Goal: Transaction & Acquisition: Purchase product/service

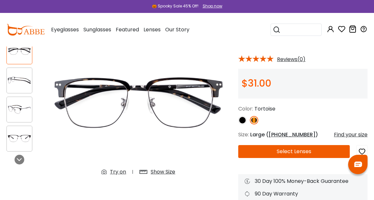
scroll to position [74, 0]
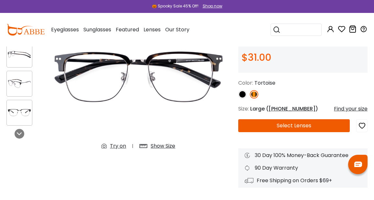
click at [12, 105] on div at bounding box center [19, 113] width 26 height 26
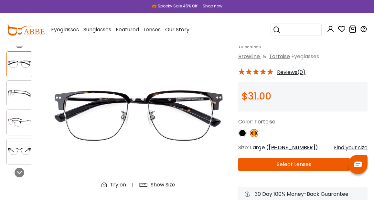
scroll to position [35, 0]
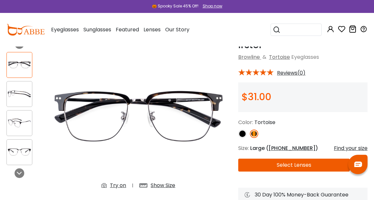
click at [266, 161] on button "Select Lenses" at bounding box center [294, 165] width 112 height 13
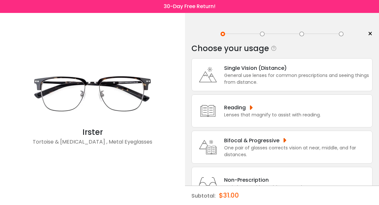
click at [244, 87] on div "Single Vision (Distance) General use lenses for common prescriptions and seeing…" at bounding box center [282, 74] width 181 height 33
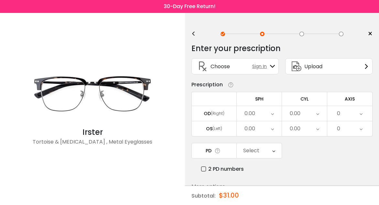
click at [318, 70] on span "Upload" at bounding box center [313, 66] width 18 height 8
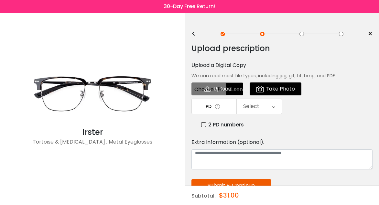
click at [226, 89] on input "file" at bounding box center [218, 88] width 52 height 13
type input "**********"
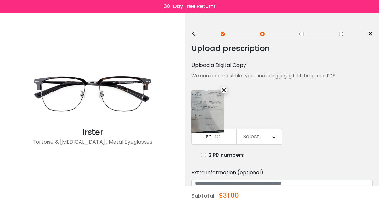
click at [258, 130] on div "Select" at bounding box center [251, 136] width 16 height 13
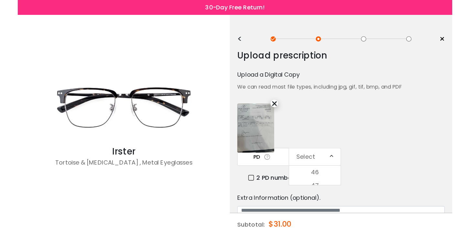
scroll to position [156, 0]
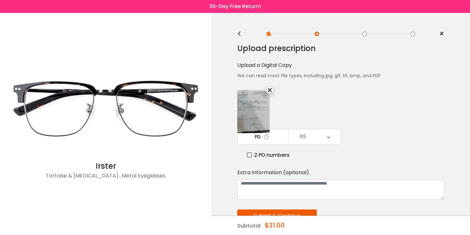
click at [311, 205] on button "Submit & Continue" at bounding box center [277, 216] width 80 height 13
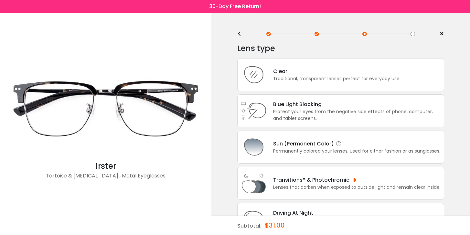
click at [275, 155] on div "Permanently colored your lenses, used for either fashion or as sunglasses." at bounding box center [356, 151] width 167 height 7
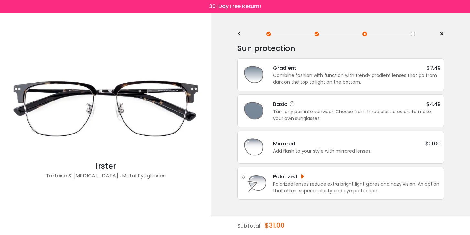
click at [272, 111] on div "Basic $4.49 Turn any pair into sunwear. Choose from three classic colors to mak…" at bounding box center [354, 111] width 174 height 22
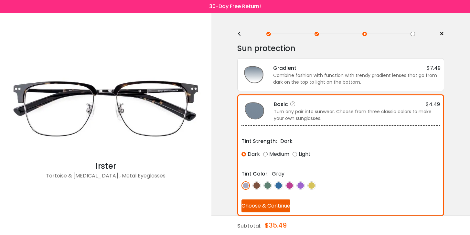
click at [257, 186] on img at bounding box center [257, 185] width 8 height 8
click at [268, 185] on img at bounding box center [268, 185] width 8 height 8
click at [256, 186] on img at bounding box center [257, 185] width 8 height 8
click at [245, 186] on img at bounding box center [246, 185] width 8 height 8
click at [257, 187] on img at bounding box center [257, 185] width 8 height 8
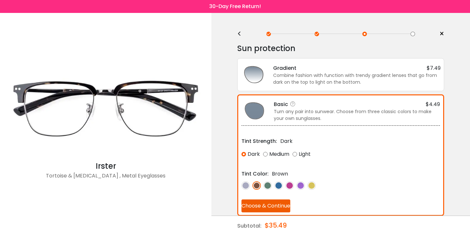
click at [276, 205] on button "Choose & Continue" at bounding box center [266, 206] width 49 height 13
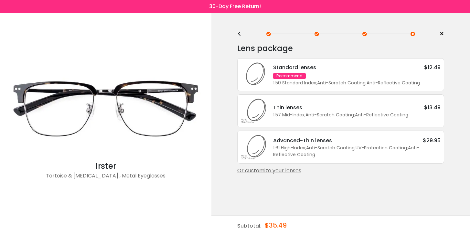
click at [296, 74] on div "Recommend" at bounding box center [289, 76] width 33 height 6
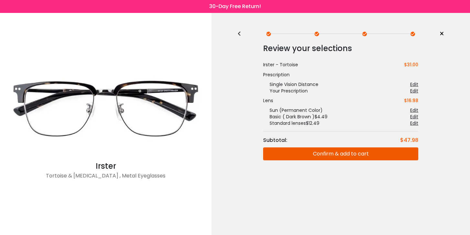
click at [379, 66] on div "< × Choose your usage Single Vision (Distance) This lens helps you see details …" at bounding box center [341, 124] width 259 height 222
click at [379, 116] on div "Edit" at bounding box center [415, 117] width 8 height 6
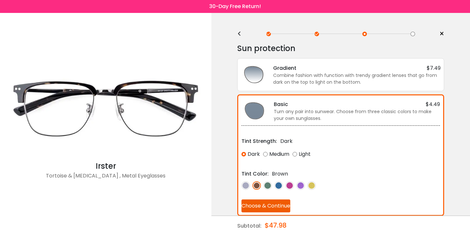
click at [241, 42] on div "Sun protection" at bounding box center [340, 48] width 207 height 13
click at [379, 34] on span "×" at bounding box center [442, 34] width 5 height 10
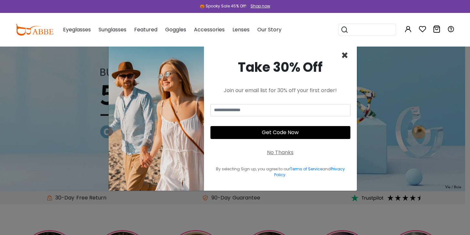
click at [341, 60] on span "×" at bounding box center [344, 55] width 7 height 16
click at [344, 54] on span "×" at bounding box center [344, 55] width 7 height 16
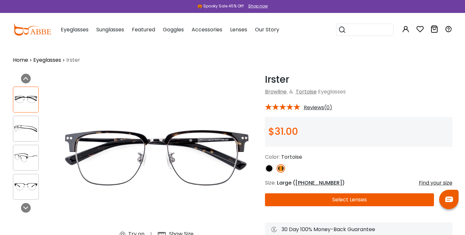
click at [434, 29] on icon at bounding box center [435, 29] width 8 height 8
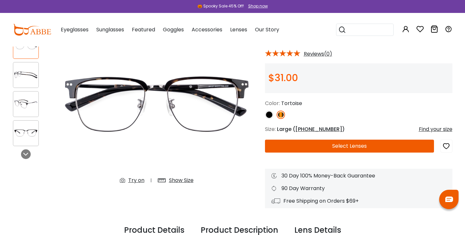
click at [323, 146] on button "Select Lenses" at bounding box center [350, 146] width 170 height 13
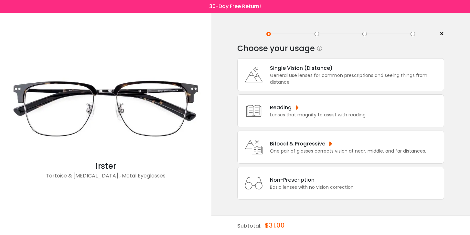
click at [290, 62] on div "Single Vision (Distance) General use lenses for common prescriptions and seeing…" at bounding box center [340, 74] width 207 height 33
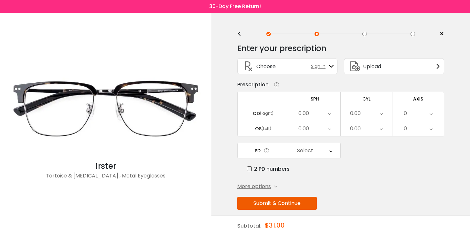
click at [366, 61] on div "Upload" at bounding box center [365, 67] width 34 height 16
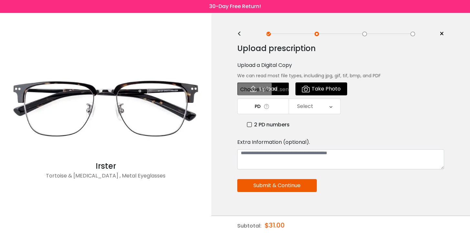
click at [268, 92] on input "file" at bounding box center [263, 88] width 52 height 13
type input "**********"
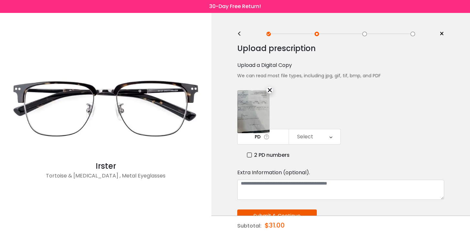
click at [319, 129] on div "Select" at bounding box center [314, 136] width 51 height 15
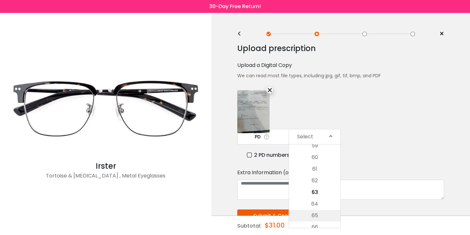
click at [323, 210] on li "65" at bounding box center [314, 216] width 51 height 12
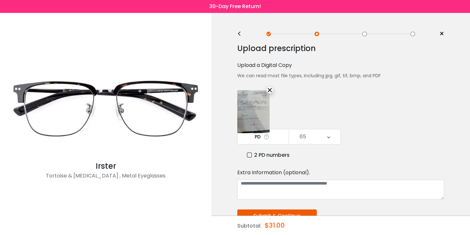
click at [278, 185] on div "Upload prescription Upload a Digital Copy We can read most file types, includin…" at bounding box center [340, 160] width 207 height 242
click at [292, 210] on button "Submit & Continue" at bounding box center [277, 216] width 80 height 13
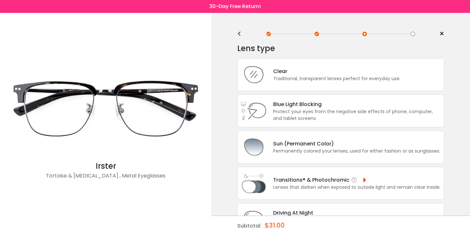
click at [339, 184] on div "Transitions® & Photochromic" at bounding box center [357, 180] width 168 height 8
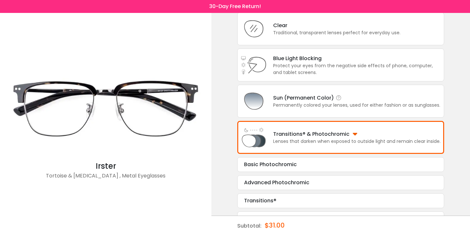
scroll to position [46, 0]
click at [374, 102] on div "Sun (Permanent Color)" at bounding box center [356, 97] width 167 height 8
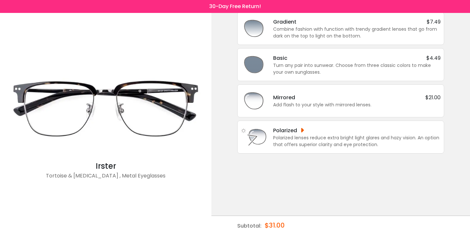
scroll to position [0, 0]
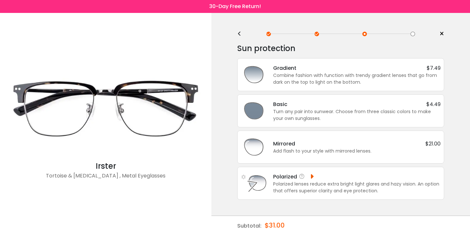
click at [356, 185] on div "Polarized lenses reduce extra bright light glares and hazy vision. An option th…" at bounding box center [357, 188] width 168 height 14
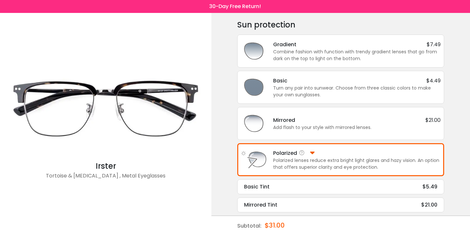
scroll to position [27, 0]
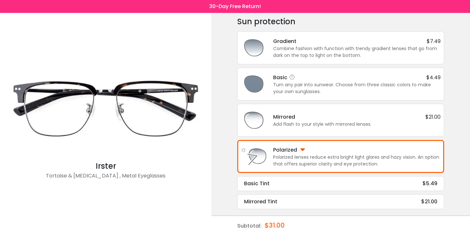
click at [318, 82] on div "Turn any pair into sunwear. Choose from three classic colors to make your own s…" at bounding box center [357, 89] width 168 height 14
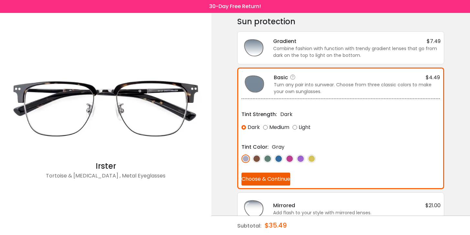
click at [255, 157] on img at bounding box center [257, 159] width 8 height 8
click at [283, 182] on button "Choose & Continue" at bounding box center [266, 179] width 49 height 13
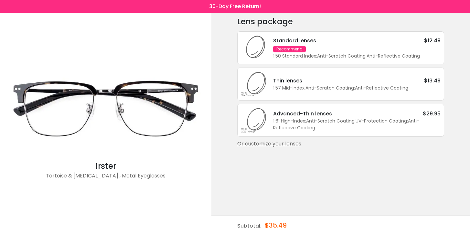
scroll to position [0, 0]
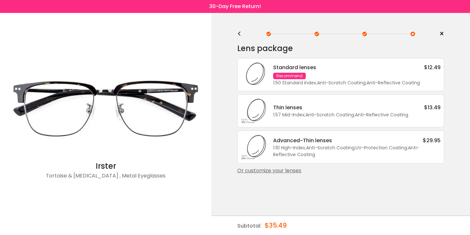
click at [315, 66] on div "Standard lenses" at bounding box center [294, 67] width 43 height 8
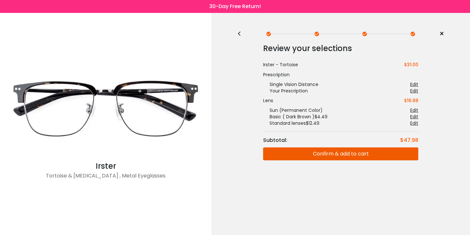
click at [372, 151] on button "Confirm & add to cart" at bounding box center [340, 154] width 155 height 13
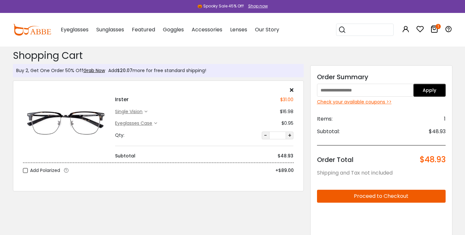
click at [366, 93] on input "text" at bounding box center [365, 90] width 97 height 13
paste input "*******"
type input "*******"
drag, startPoint x: 433, startPoint y: 92, endPoint x: 438, endPoint y: 90, distance: 5.1
click at [434, 92] on button "Apply" at bounding box center [430, 90] width 32 height 13
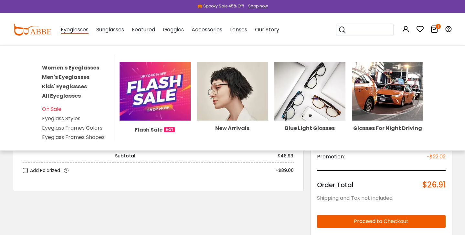
click at [76, 29] on span "Eyeglasses" at bounding box center [75, 30] width 28 height 8
click at [62, 78] on link "Men's Eyeglasses" at bounding box center [66, 76] width 48 height 7
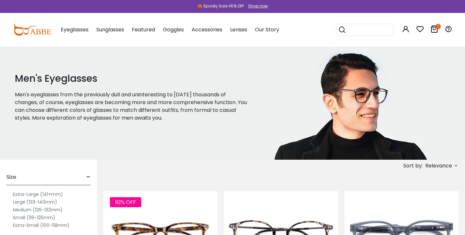
scroll to position [157, 0]
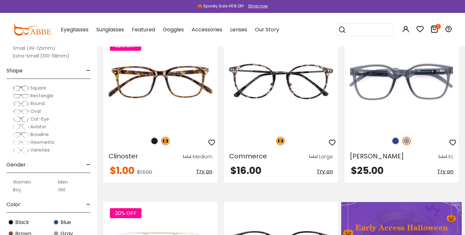
click at [40, 133] on span "Browline" at bounding box center [39, 134] width 18 height 6
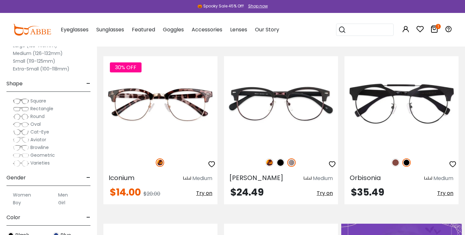
scroll to position [142, 0]
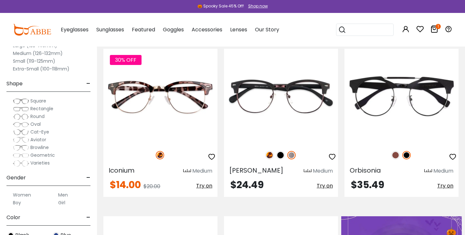
click at [34, 109] on span "Rectangle" at bounding box center [41, 108] width 23 height 6
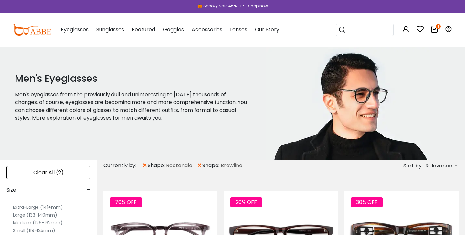
scroll to position [25, 0]
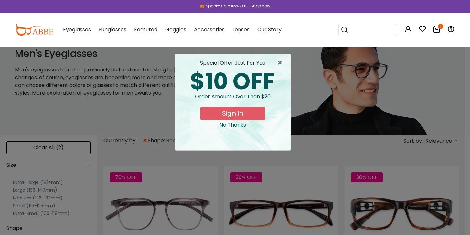
click at [28, 181] on div "× special offer just for you $10 OFF Order amount over than $20 Sign In No Than…" at bounding box center [235, 117] width 470 height 235
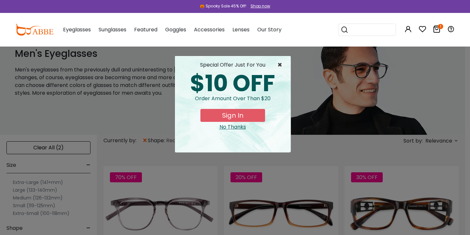
click at [284, 63] on span "×" at bounding box center [282, 65] width 8 height 8
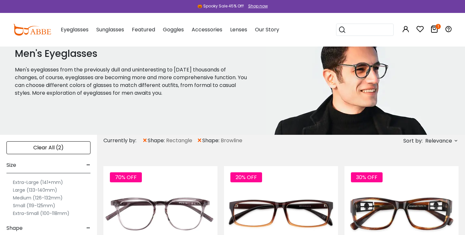
click at [35, 180] on label "Extra-Large (141+mm)" at bounding box center [38, 183] width 50 height 8
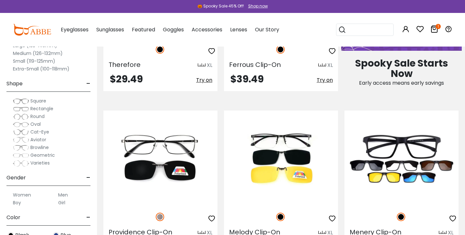
scroll to position [439, 0]
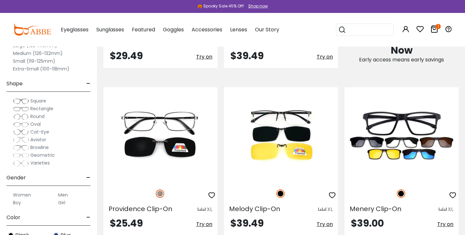
click at [64, 195] on label "Men" at bounding box center [63, 195] width 10 height 8
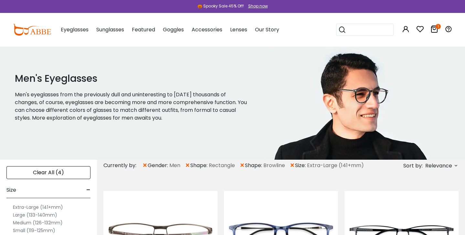
click at [440, 165] on span "Relevance" at bounding box center [439, 166] width 27 height 12
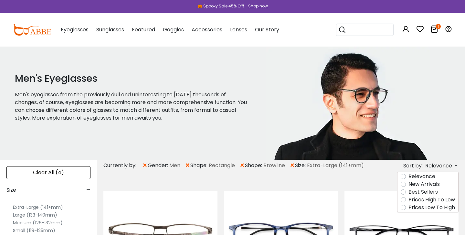
click at [422, 201] on label "Prices High To Low" at bounding box center [432, 200] width 47 height 8
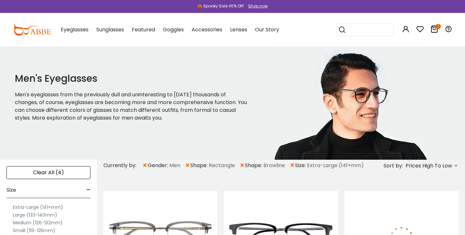
click at [432, 164] on span "Prices High To Low" at bounding box center [429, 166] width 47 height 12
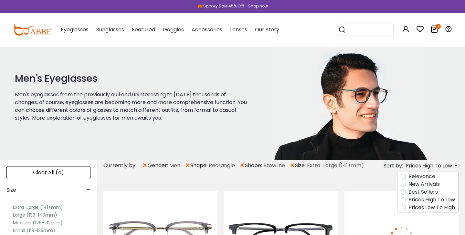
click at [421, 211] on label "Prices Low To High" at bounding box center [432, 208] width 47 height 8
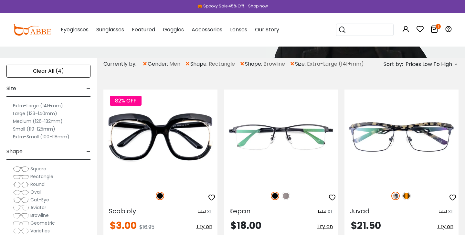
scroll to position [95, 0]
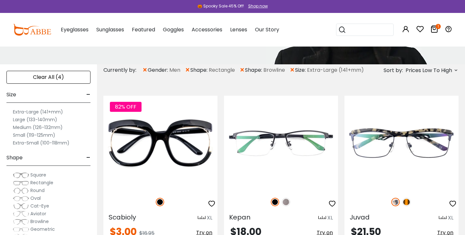
click at [38, 118] on label "Large (133-140mm)" at bounding box center [35, 120] width 44 height 8
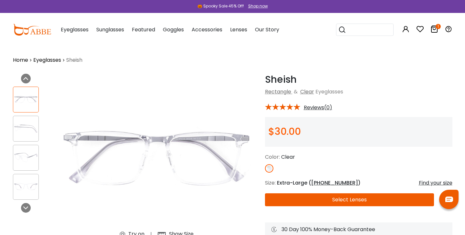
click at [27, 186] on img at bounding box center [25, 187] width 25 height 13
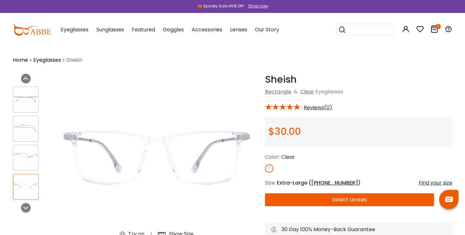
click at [29, 157] on img at bounding box center [25, 157] width 25 height 13
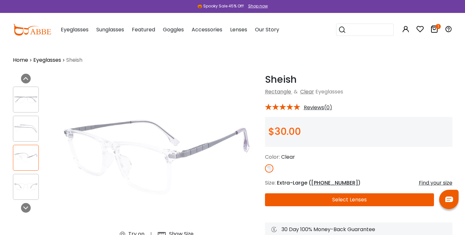
click at [28, 115] on div at bounding box center [31, 143] width 36 height 120
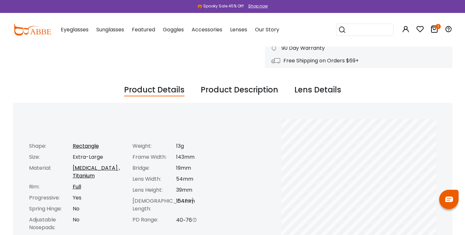
scroll to position [195, 0]
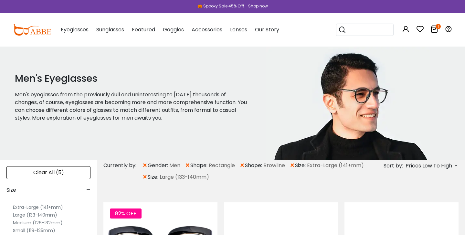
click at [294, 165] on span "×" at bounding box center [292, 166] width 5 height 12
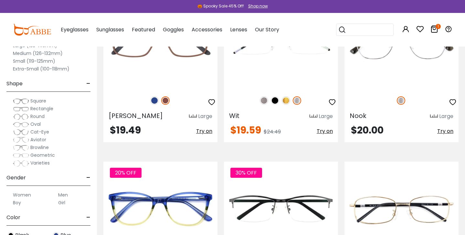
scroll to position [1834, 0]
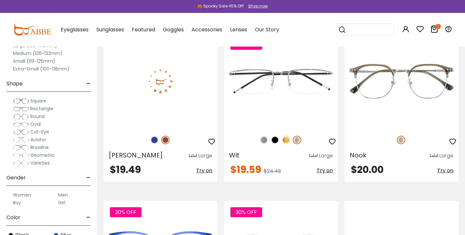
click at [153, 141] on img at bounding box center [154, 140] width 8 height 8
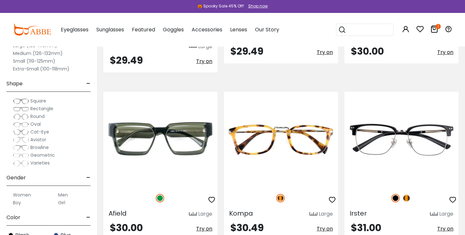
scroll to position [3307, 0]
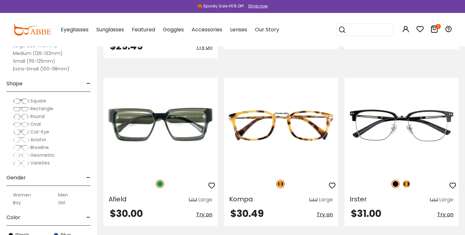
drag, startPoint x: 350, startPoint y: 124, endPoint x: 337, endPoint y: 3, distance: 121.7
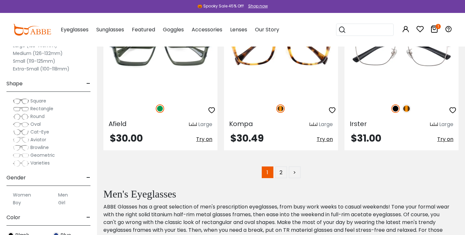
scroll to position [3380, 0]
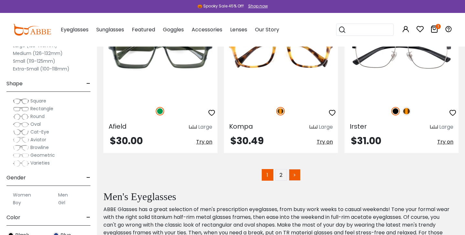
click at [292, 169] on link ">" at bounding box center [295, 175] width 12 height 12
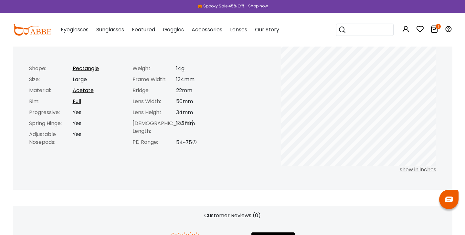
scroll to position [277, 0]
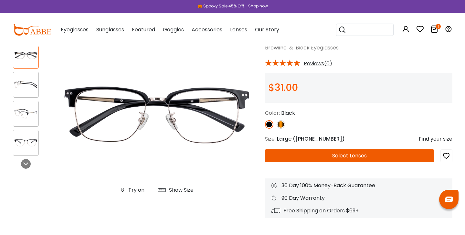
scroll to position [45, 0]
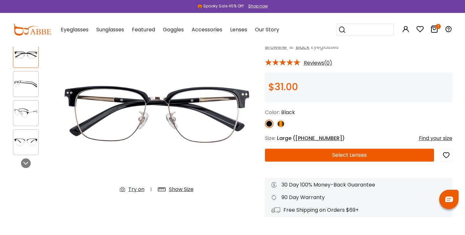
click at [32, 83] on img at bounding box center [25, 84] width 25 height 13
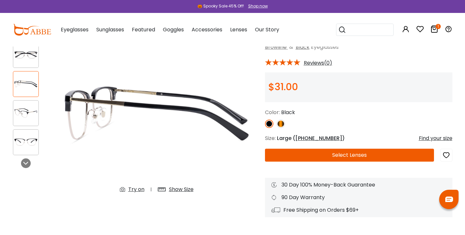
click at [26, 59] on img at bounding box center [25, 55] width 25 height 13
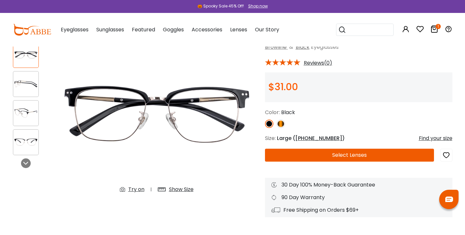
click at [23, 93] on div at bounding box center [26, 84] width 26 height 26
click at [27, 108] on img at bounding box center [25, 113] width 25 height 13
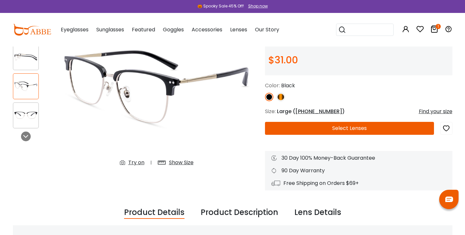
scroll to position [0, 0]
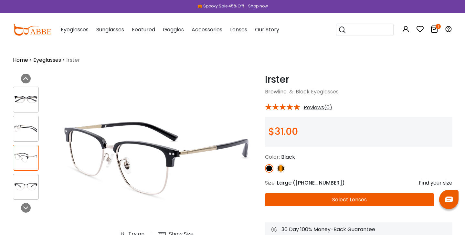
click at [22, 155] on img at bounding box center [25, 157] width 25 height 13
click at [27, 190] on img at bounding box center [25, 187] width 25 height 13
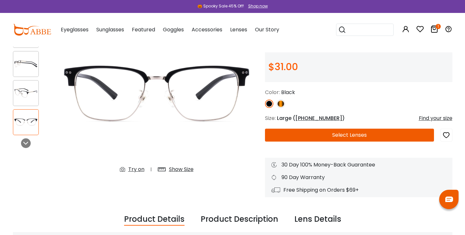
scroll to position [64, 0]
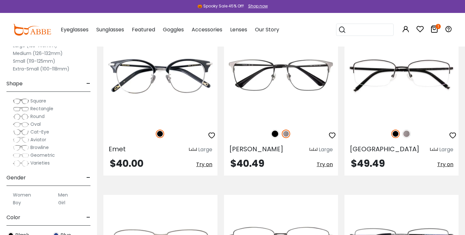
scroll to position [330, 0]
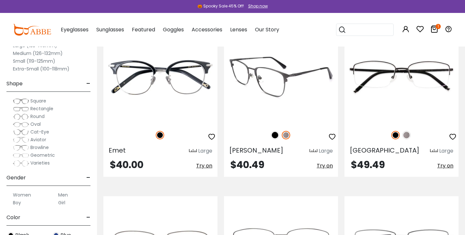
click at [272, 60] on img at bounding box center [281, 76] width 114 height 95
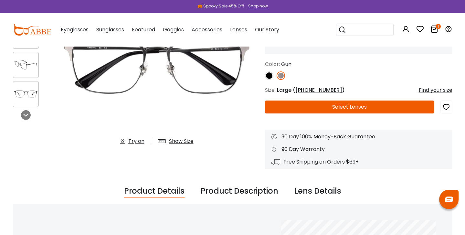
scroll to position [81, 0]
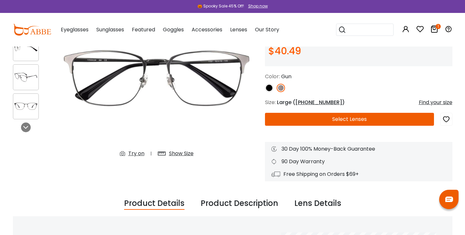
click at [24, 81] on img at bounding box center [25, 77] width 25 height 13
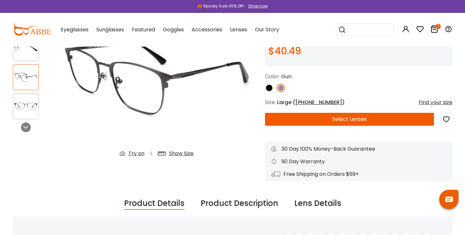
click at [19, 112] on img at bounding box center [25, 106] width 25 height 13
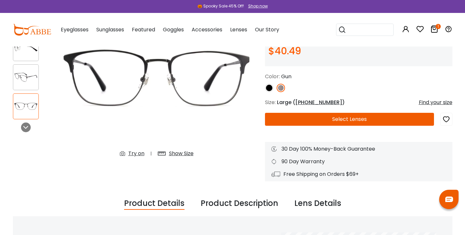
click at [20, 69] on div at bounding box center [26, 77] width 26 height 26
click at [23, 53] on img at bounding box center [25, 48] width 25 height 13
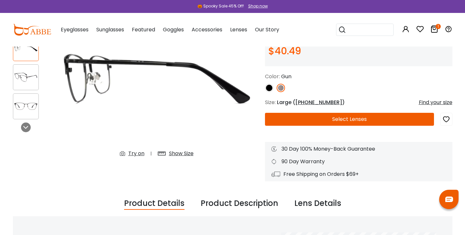
click at [21, 104] on img at bounding box center [25, 106] width 25 height 13
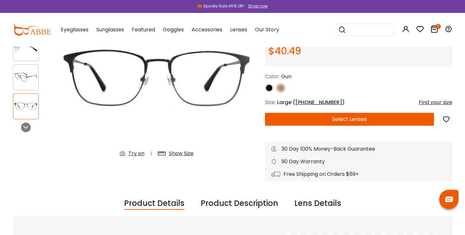
click at [279, 87] on img at bounding box center [281, 88] width 8 height 8
click at [39, 87] on div at bounding box center [31, 63] width 36 height 120
click at [29, 107] on img at bounding box center [25, 106] width 25 height 13
click at [35, 54] on img at bounding box center [25, 48] width 25 height 13
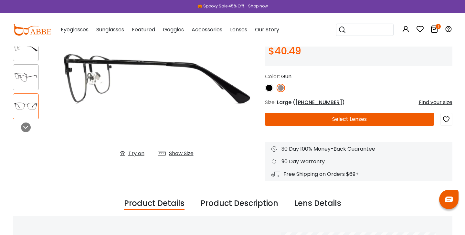
click at [27, 72] on img at bounding box center [25, 77] width 25 height 13
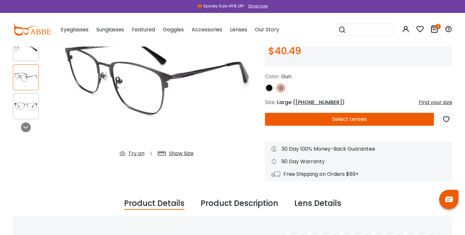
click at [15, 102] on img at bounding box center [25, 106] width 25 height 13
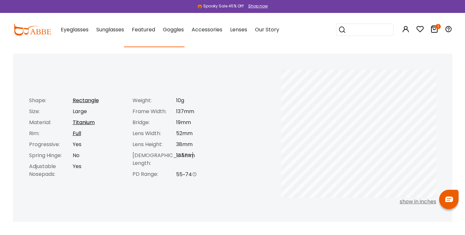
scroll to position [247, 0]
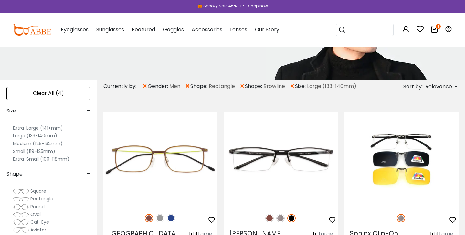
scroll to position [75, 0]
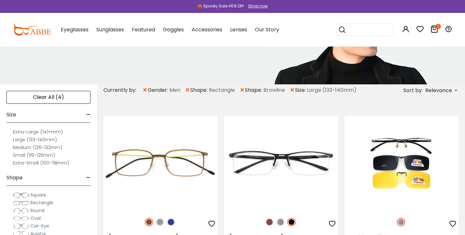
click at [54, 131] on label "Extra-Large (141+mm)" at bounding box center [38, 132] width 50 height 8
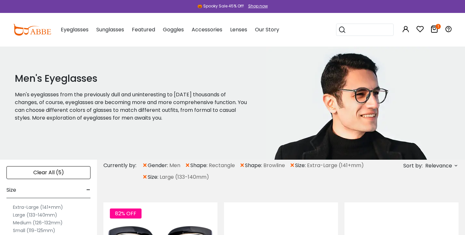
click at [145, 176] on span "×" at bounding box center [144, 177] width 5 height 12
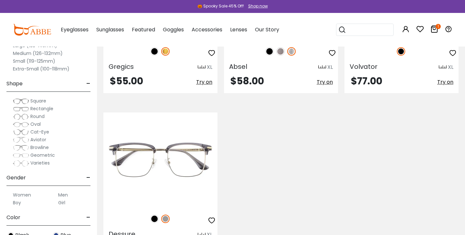
scroll to position [1418, 0]
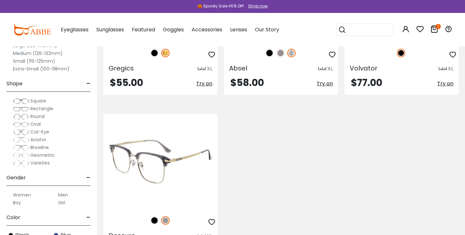
click at [153, 221] on img at bounding box center [154, 220] width 8 height 8
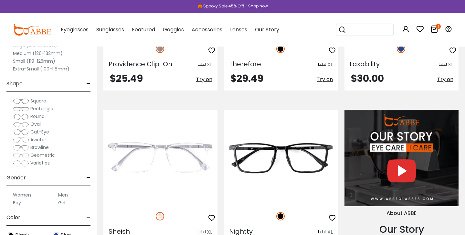
scroll to position [601, 0]
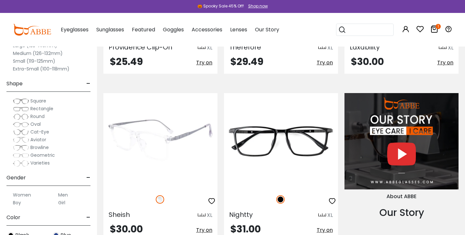
click at [177, 132] on img at bounding box center [161, 140] width 114 height 95
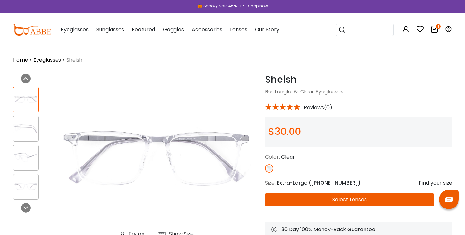
click at [25, 160] on img at bounding box center [25, 157] width 25 height 13
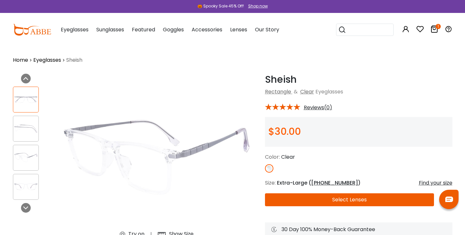
click at [27, 127] on img at bounding box center [25, 128] width 25 height 13
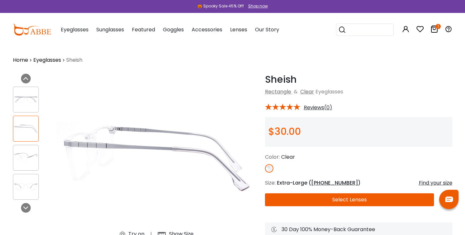
click at [21, 187] on img at bounding box center [25, 187] width 25 height 13
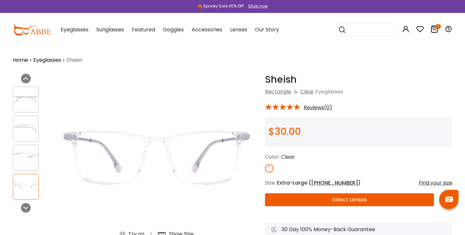
click at [312, 108] on span "Reviews(0)" at bounding box center [318, 108] width 28 height 6
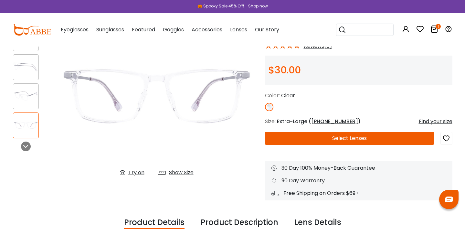
scroll to position [45, 0]
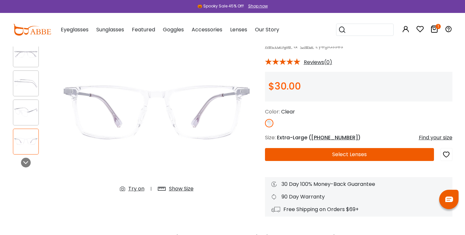
click at [18, 144] on img at bounding box center [25, 141] width 25 height 13
click at [27, 112] on img at bounding box center [25, 112] width 25 height 13
